Goal: Task Accomplishment & Management: Manage account settings

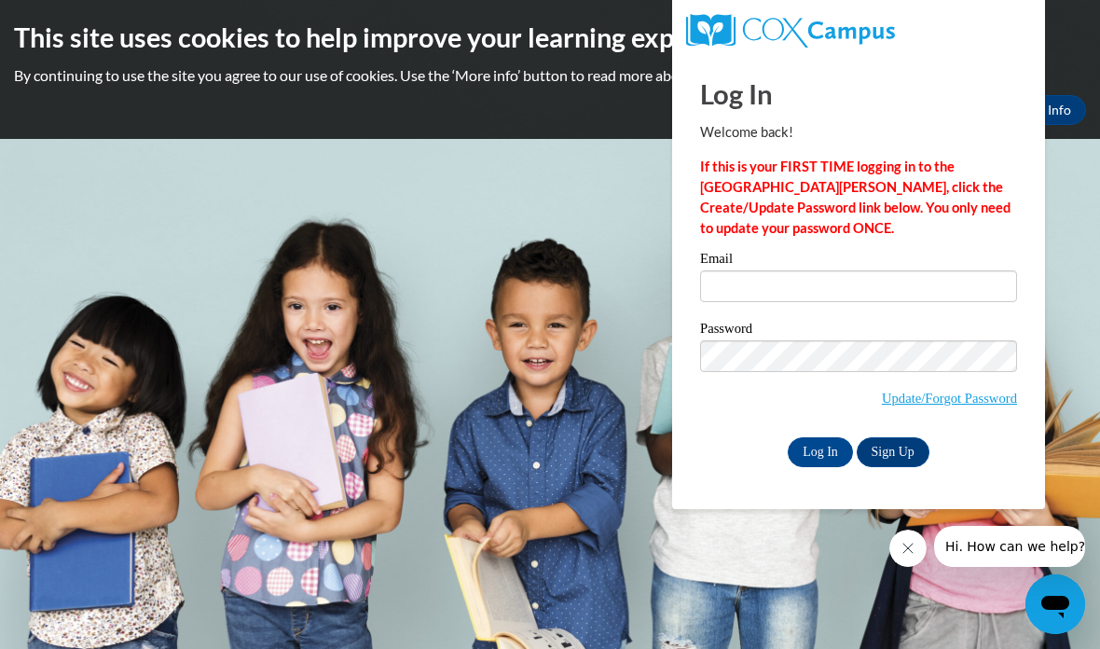
click at [747, 283] on input "Email" at bounding box center [858, 286] width 317 height 32
type input "kairicketts@spelman.edu"
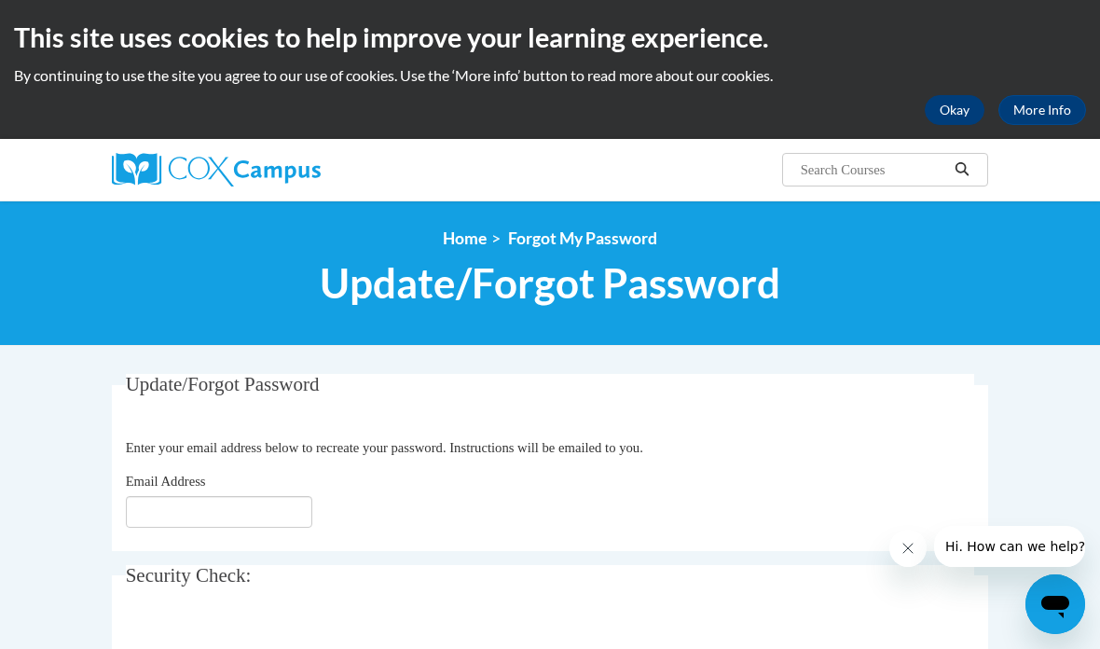
click at [954, 99] on button "Okay" at bounding box center [955, 110] width 60 height 30
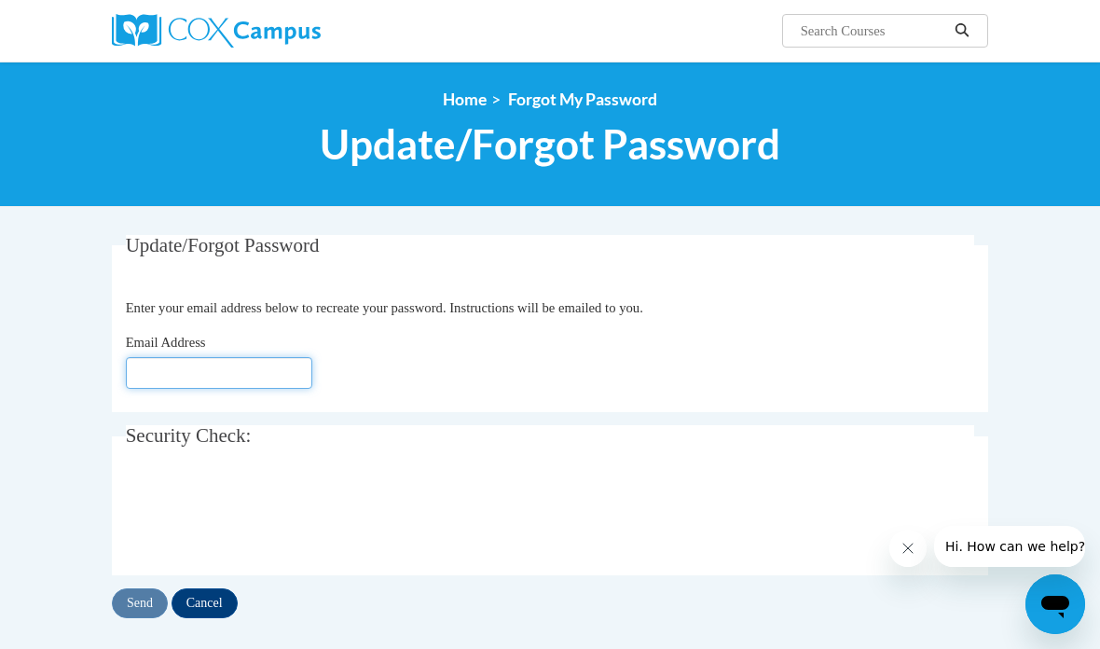
click at [223, 384] on input "Email Address" at bounding box center [219, 373] width 186 height 32
type input "kairi"
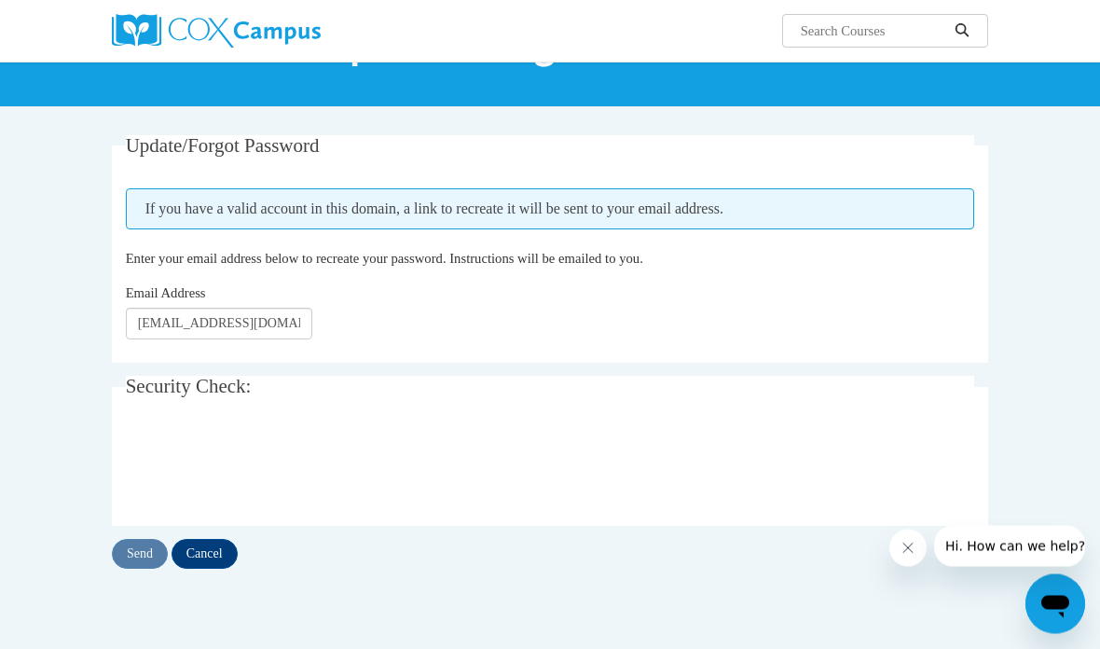
scroll to position [147, 0]
